Goal: Check status: Check status

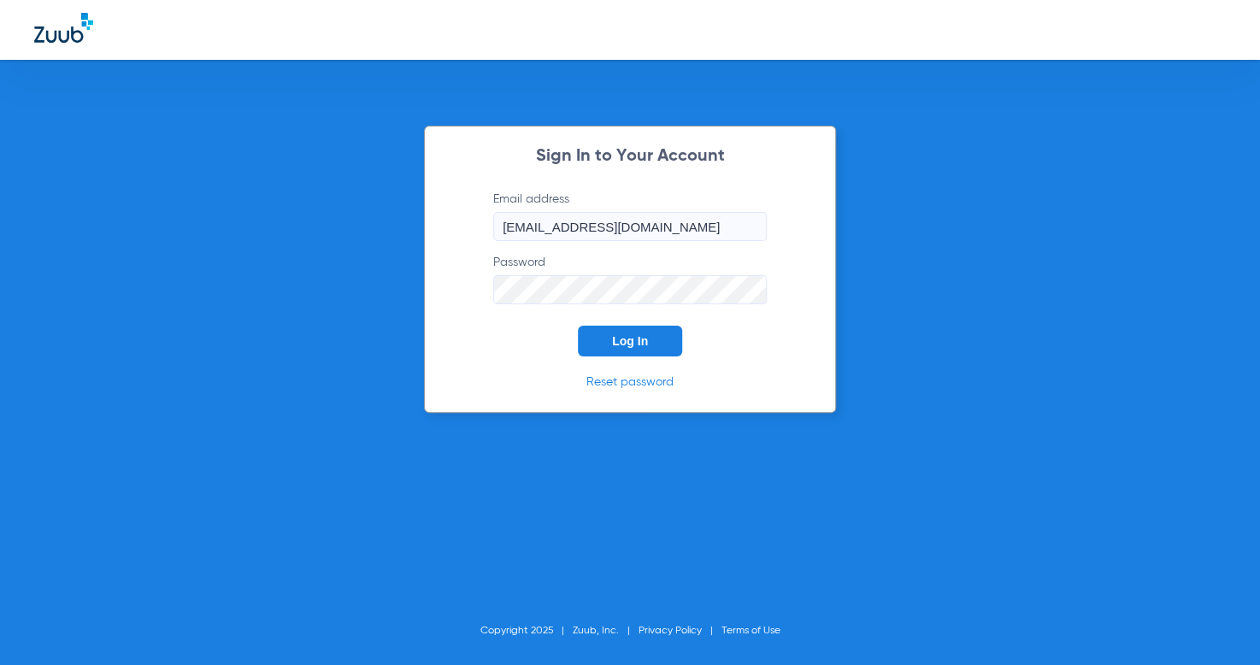
click at [591, 312] on form "Email address [EMAIL_ADDRESS][DOMAIN_NAME] Password Log In" at bounding box center [630, 274] width 325 height 166
click at [603, 330] on button "Log In" at bounding box center [630, 341] width 104 height 31
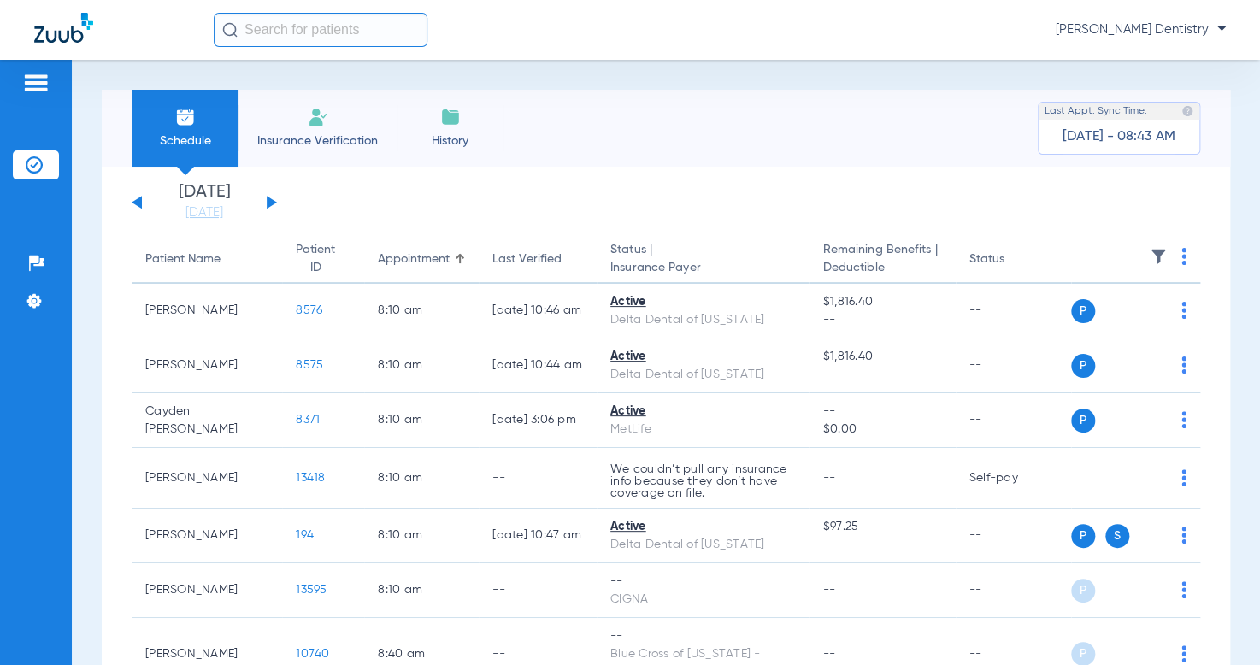
click at [268, 206] on button at bounding box center [272, 202] width 10 height 13
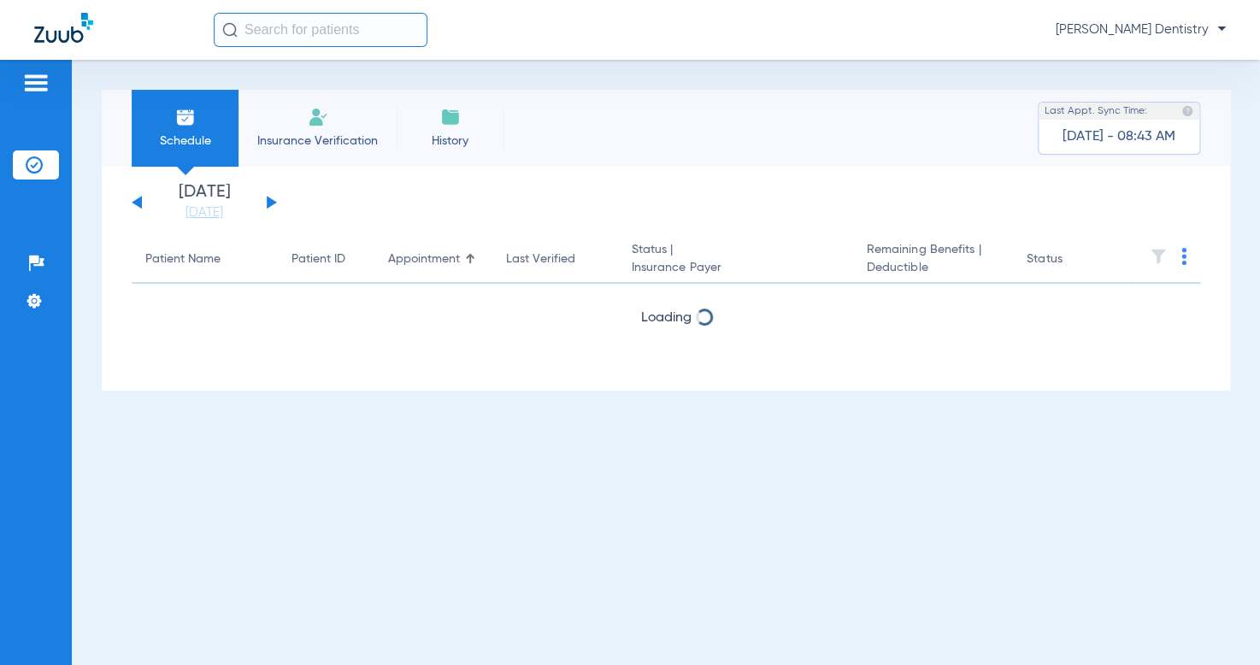
click at [268, 206] on button at bounding box center [272, 202] width 10 height 13
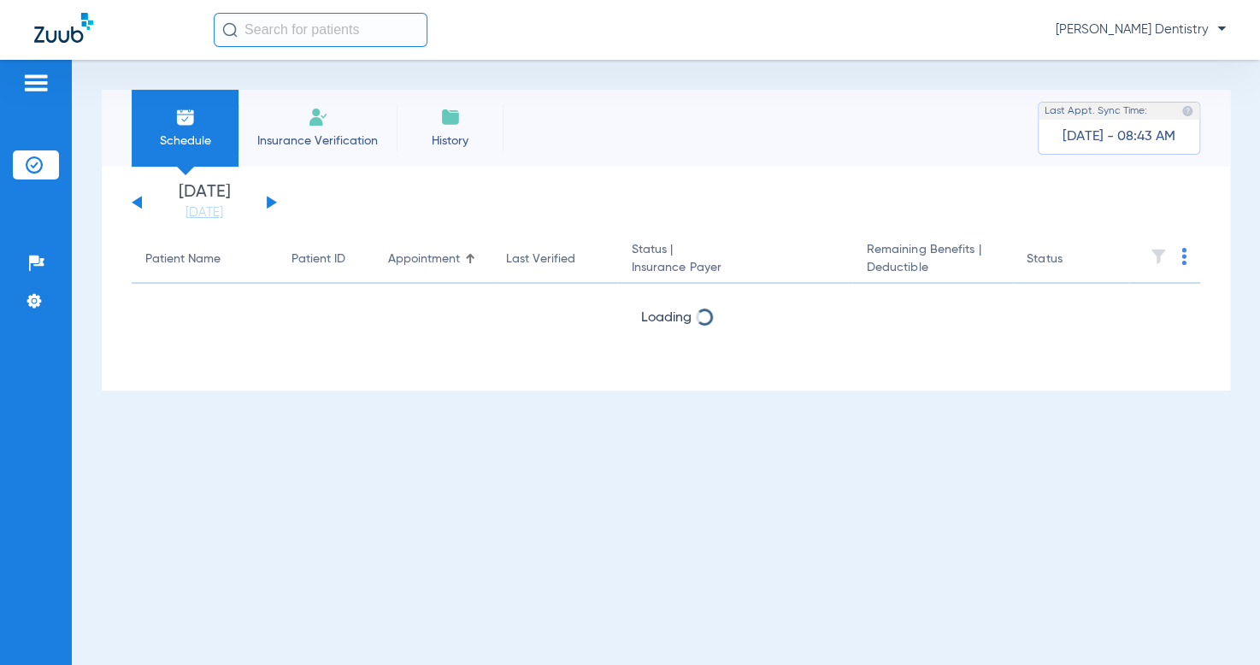
click at [268, 206] on button at bounding box center [272, 202] width 10 height 13
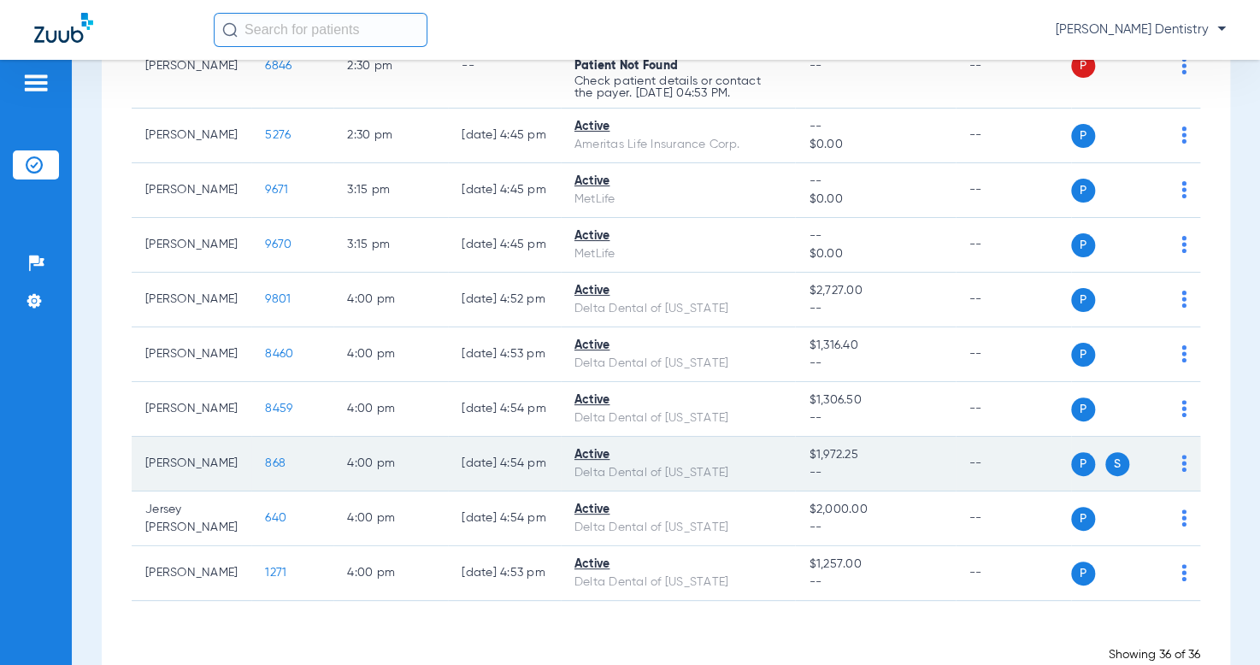
scroll to position [1773, 0]
